Goal: Task Accomplishment & Management: Manage account settings

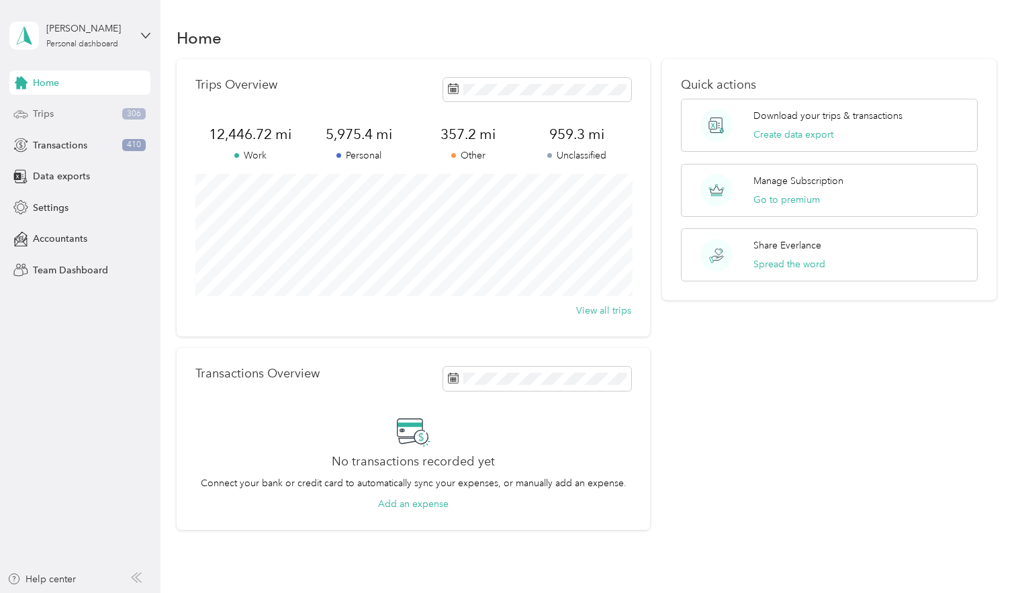
click at [72, 118] on div "Trips 306" at bounding box center [79, 114] width 141 height 24
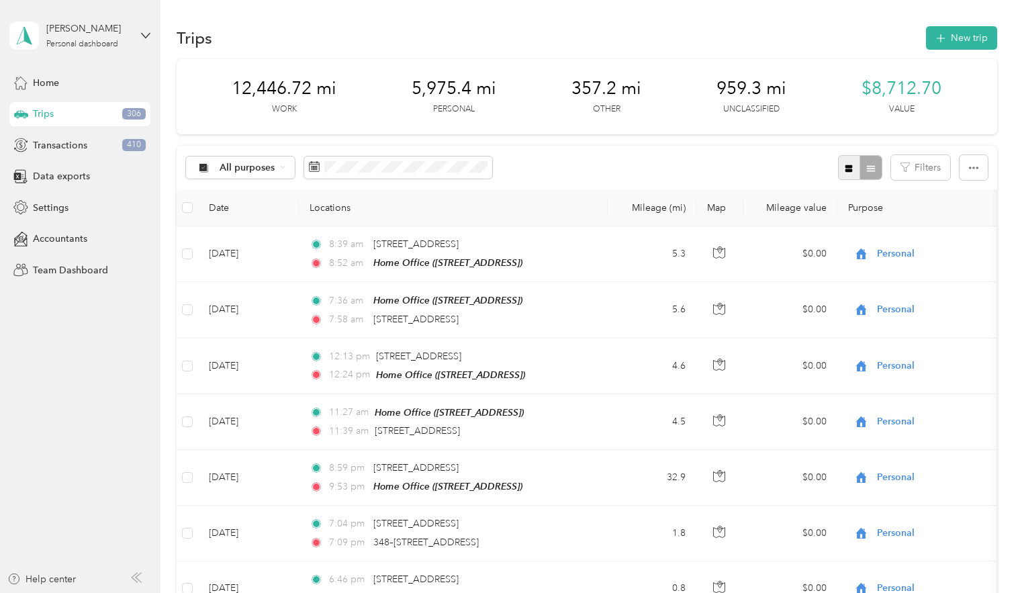
click at [855, 174] on button "button" at bounding box center [849, 167] width 23 height 25
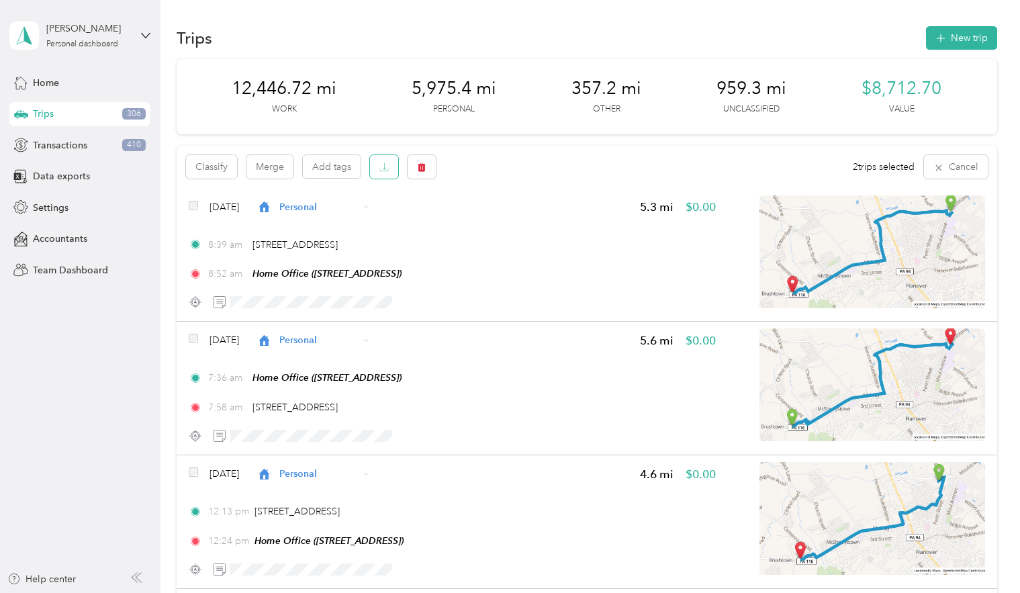
click at [385, 167] on icon "button" at bounding box center [383, 166] width 9 height 9
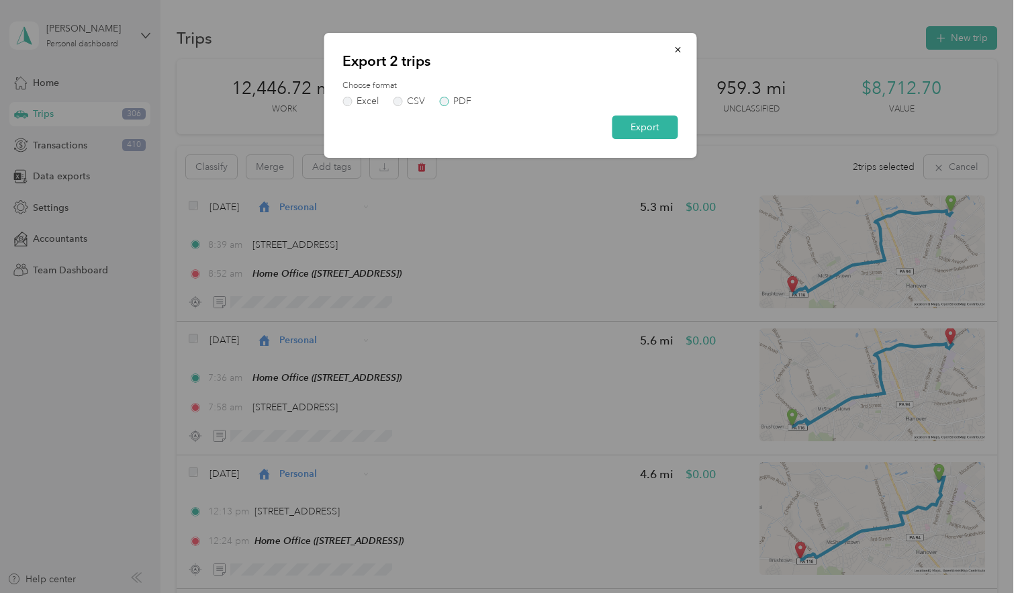
click at [451, 104] on label "PDF" at bounding box center [455, 101] width 32 height 9
click at [641, 132] on button "Export" at bounding box center [645, 126] width 66 height 23
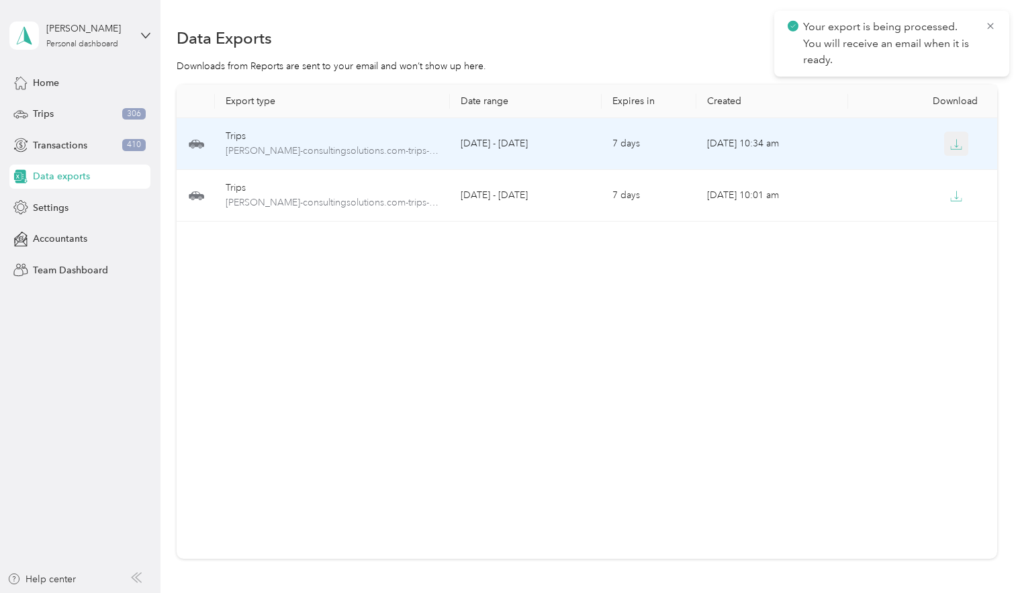
click at [965, 143] on button "button" at bounding box center [956, 144] width 24 height 24
